Goal: Task Accomplishment & Management: Complete application form

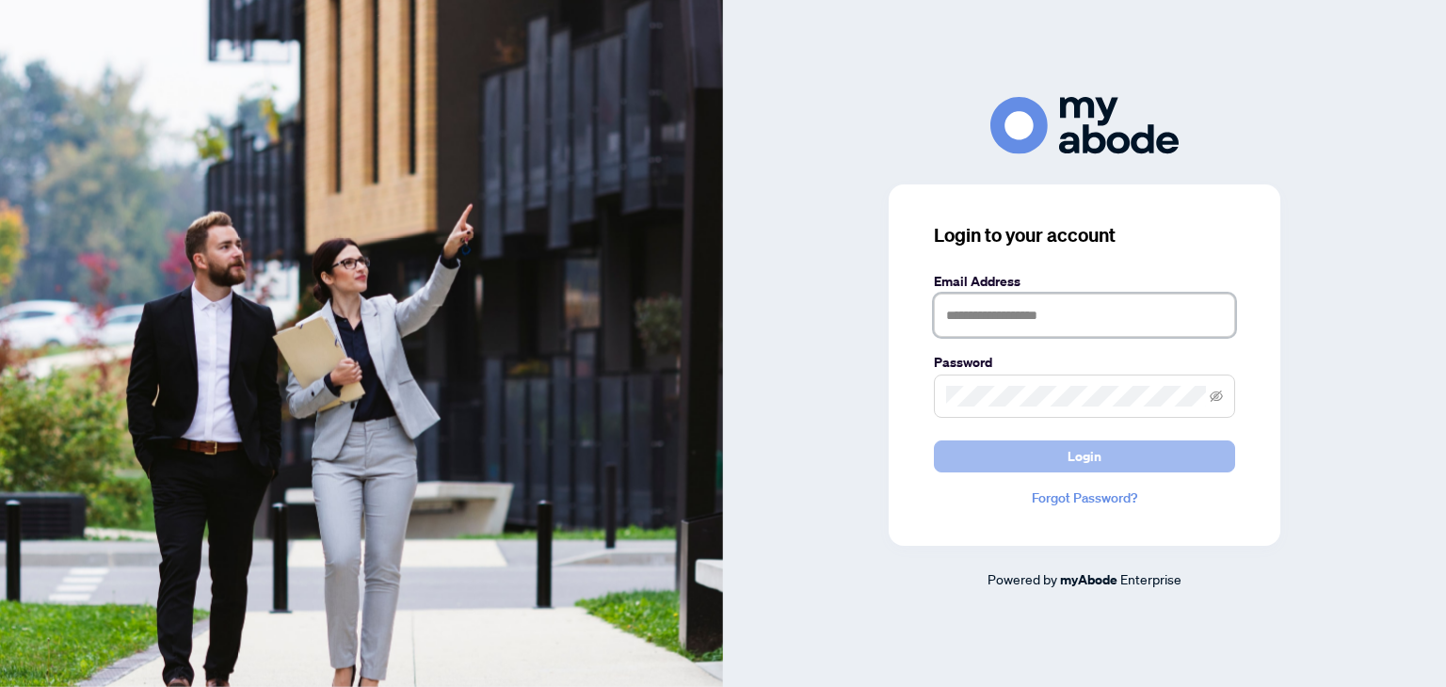
type input "**********"
click at [1008, 452] on button "Login" at bounding box center [1084, 457] width 301 height 32
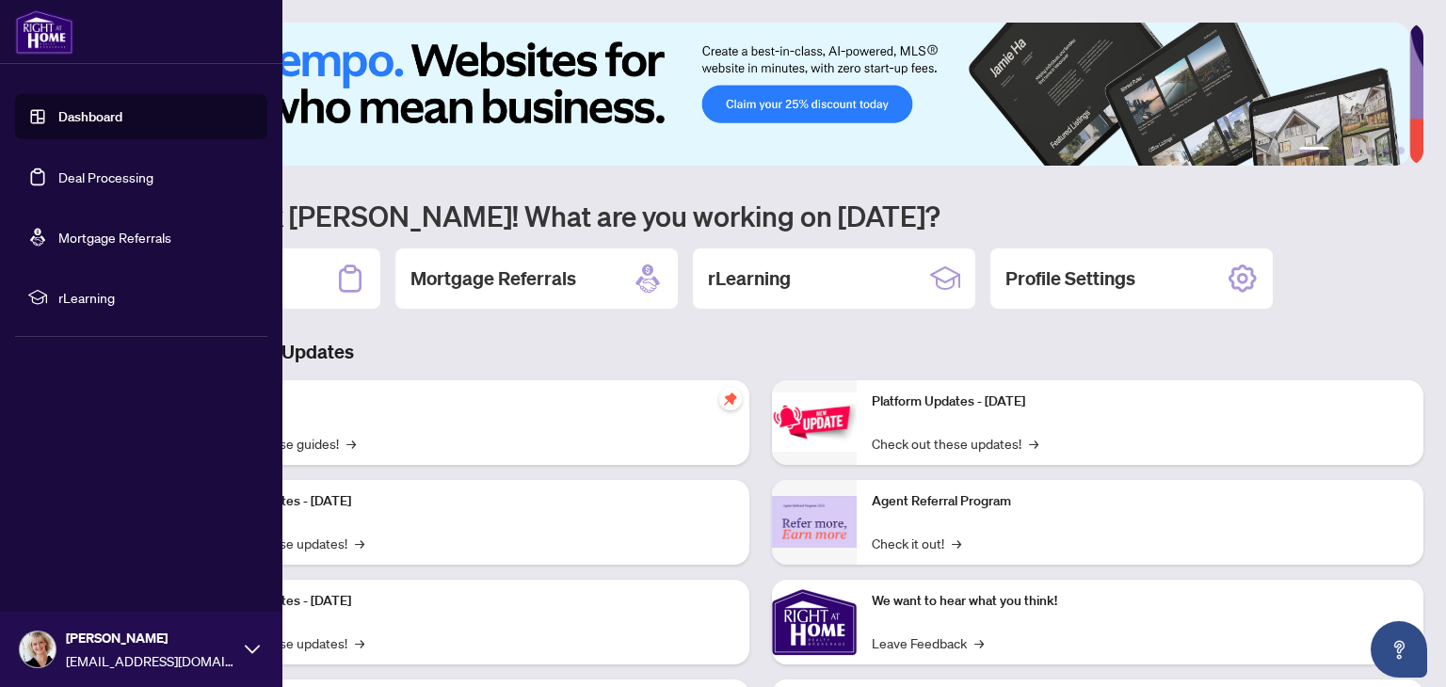
click at [72, 174] on link "Deal Processing" at bounding box center [105, 177] width 95 height 17
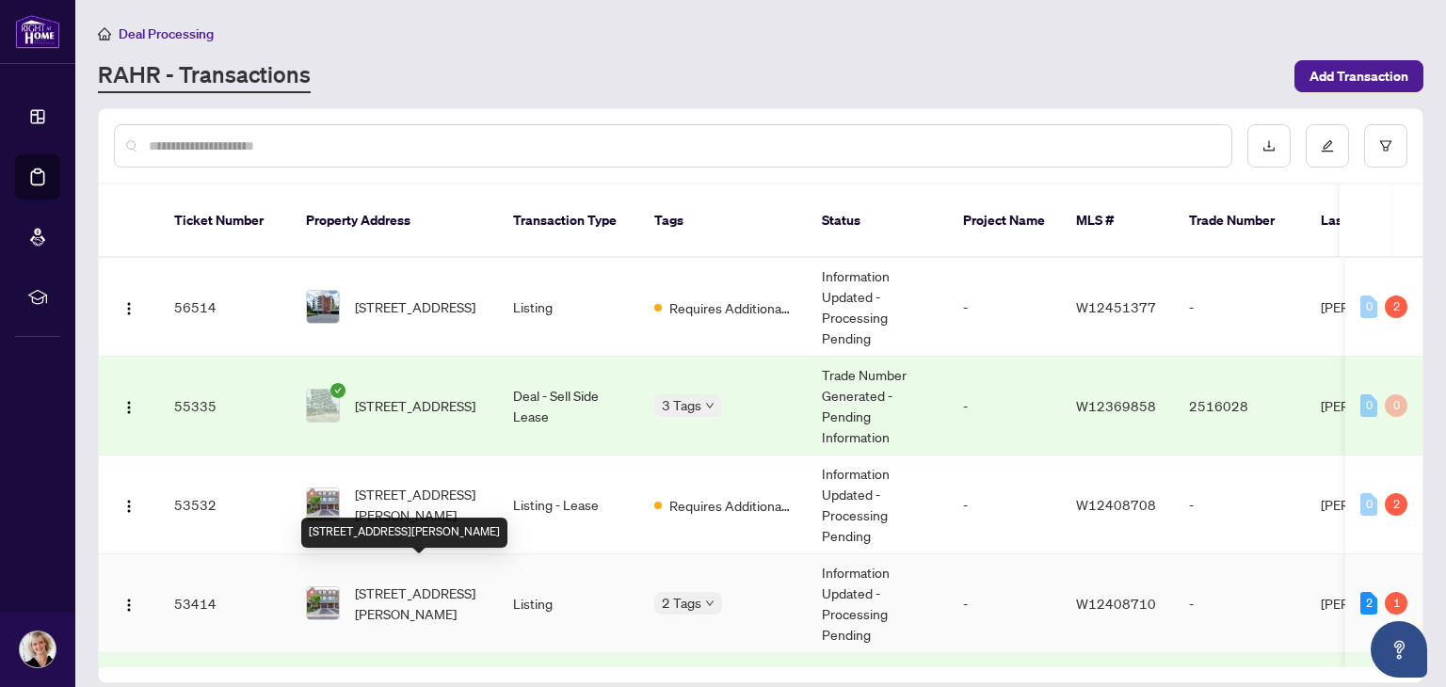
click at [389, 583] on span "[STREET_ADDRESS][PERSON_NAME]" at bounding box center [419, 603] width 128 height 41
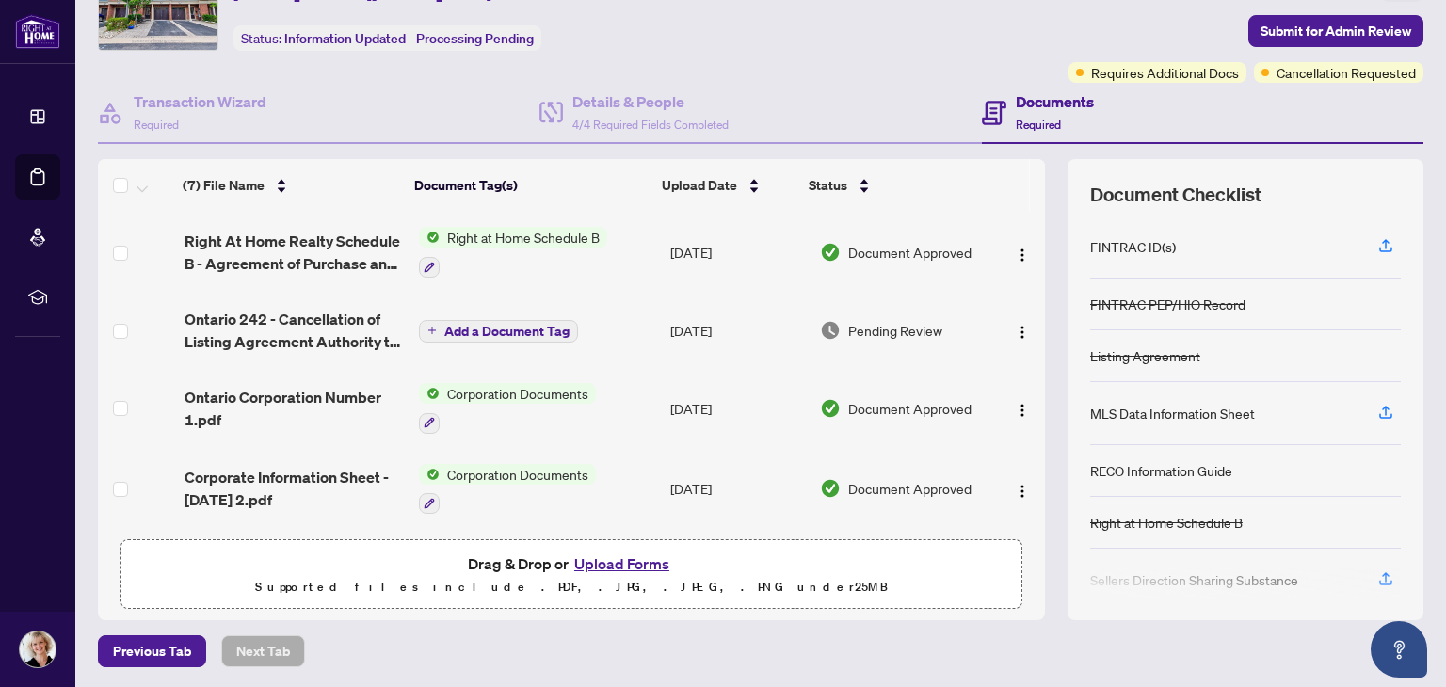
scroll to position [98, 0]
click at [610, 560] on button "Upload Forms" at bounding box center [622, 565] width 106 height 24
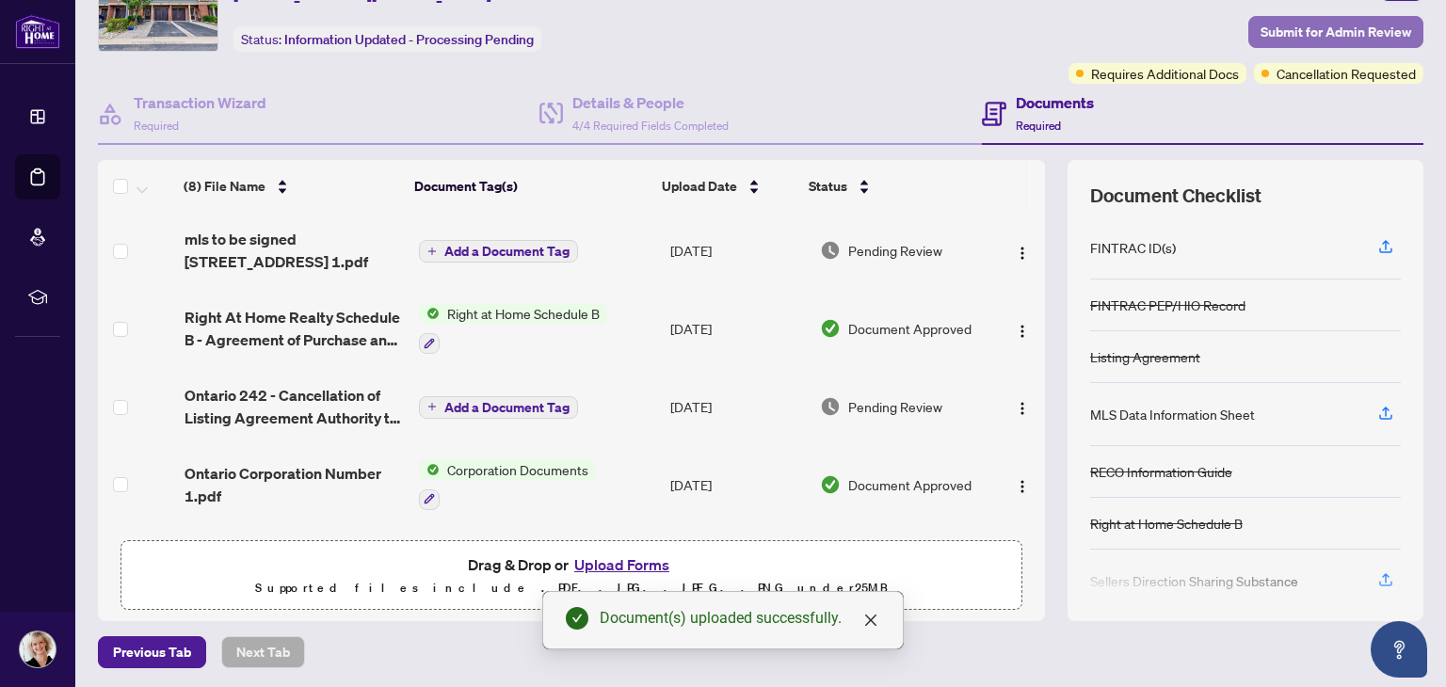
click at [1294, 29] on span "Submit for Admin Review" at bounding box center [1336, 32] width 151 height 30
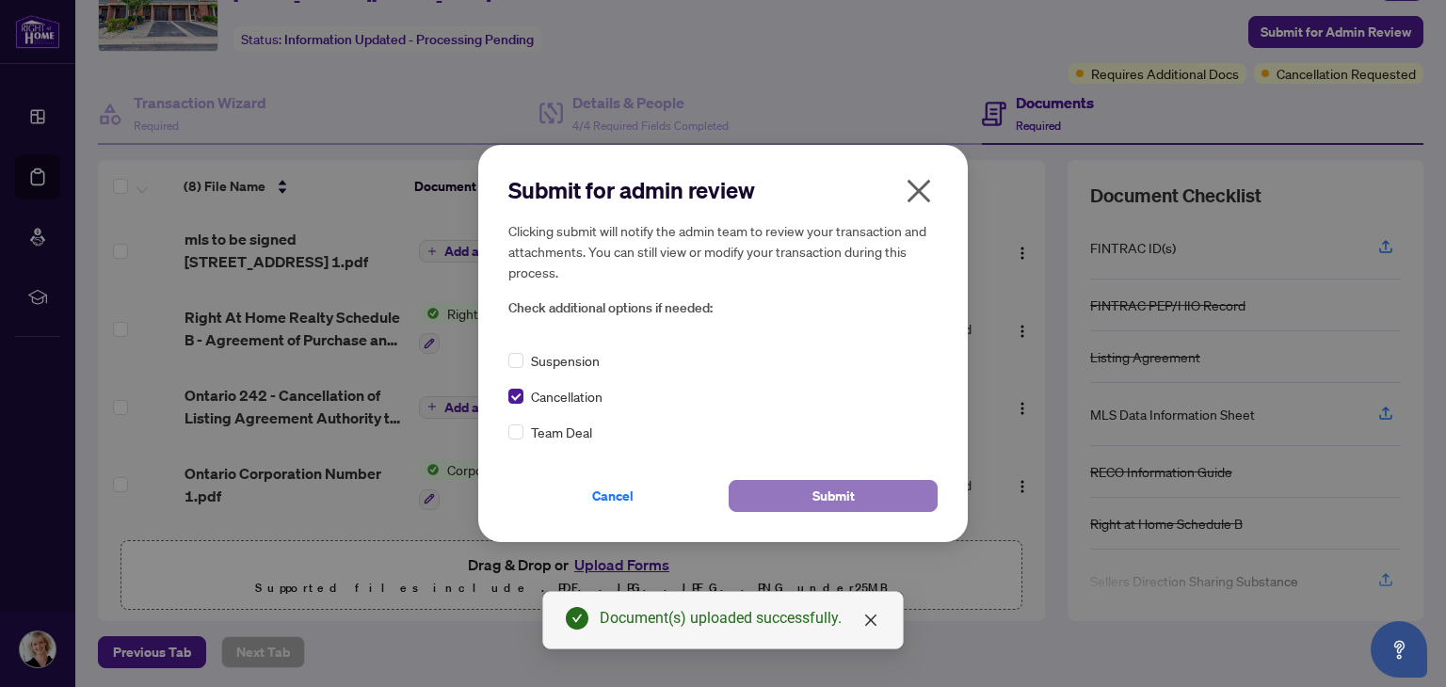
click at [792, 492] on button "Submit" at bounding box center [833, 496] width 209 height 32
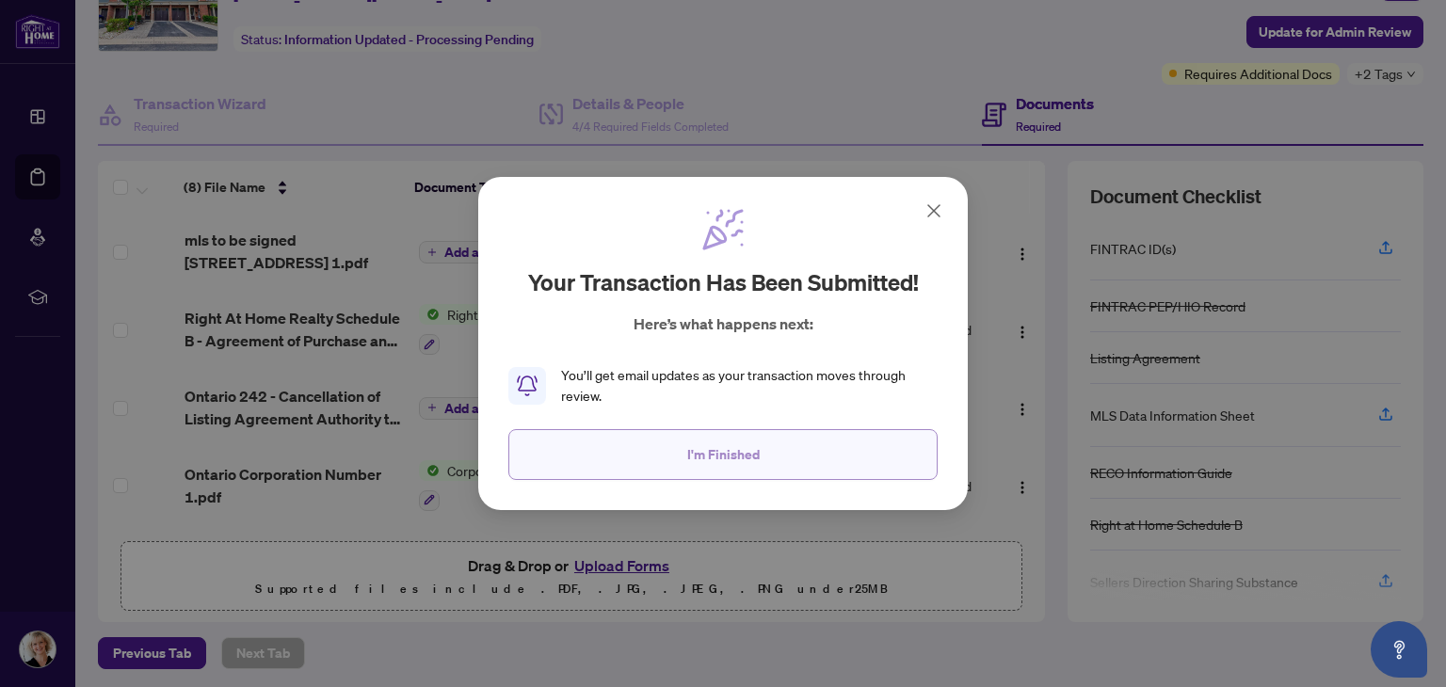
click at [728, 457] on span "I'm Finished" at bounding box center [723, 455] width 72 height 30
